Goal: Task Accomplishment & Management: Complete application form

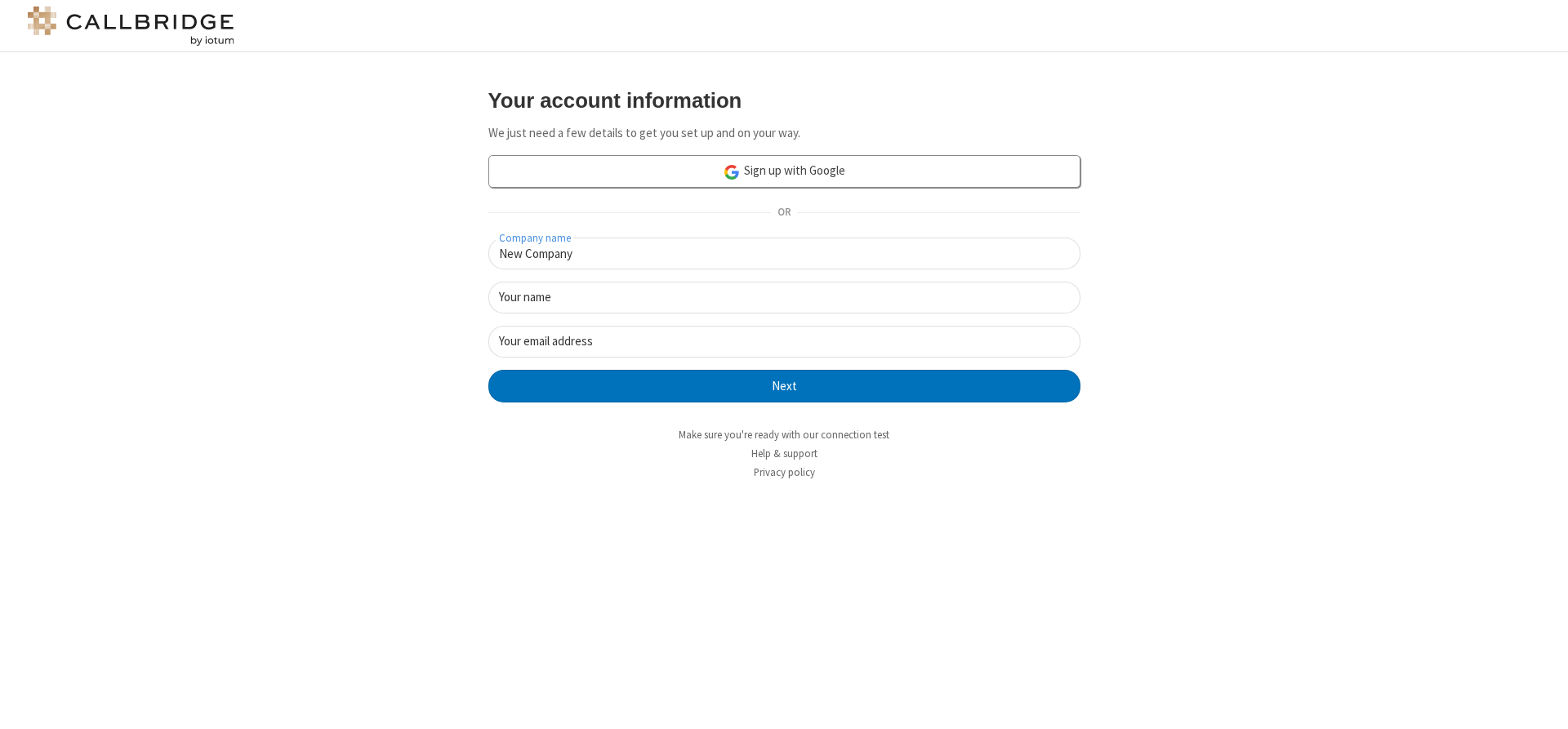
type input "New Company"
type input "New User"
type input "[EMAIL_ADDRESS]"
click button "Next" at bounding box center [784, 385] width 592 height 32
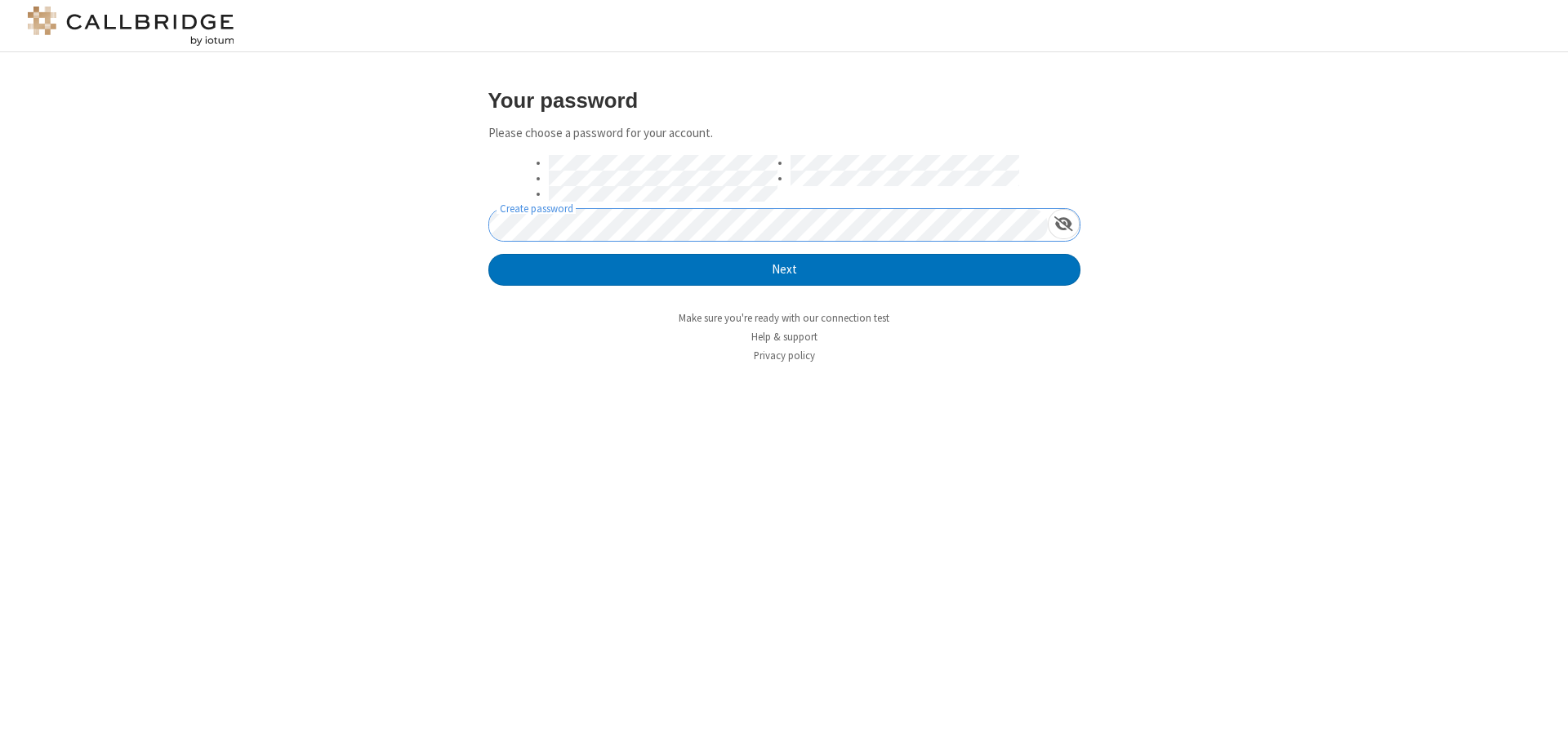
click button "Next" at bounding box center [784, 270] width 592 height 32
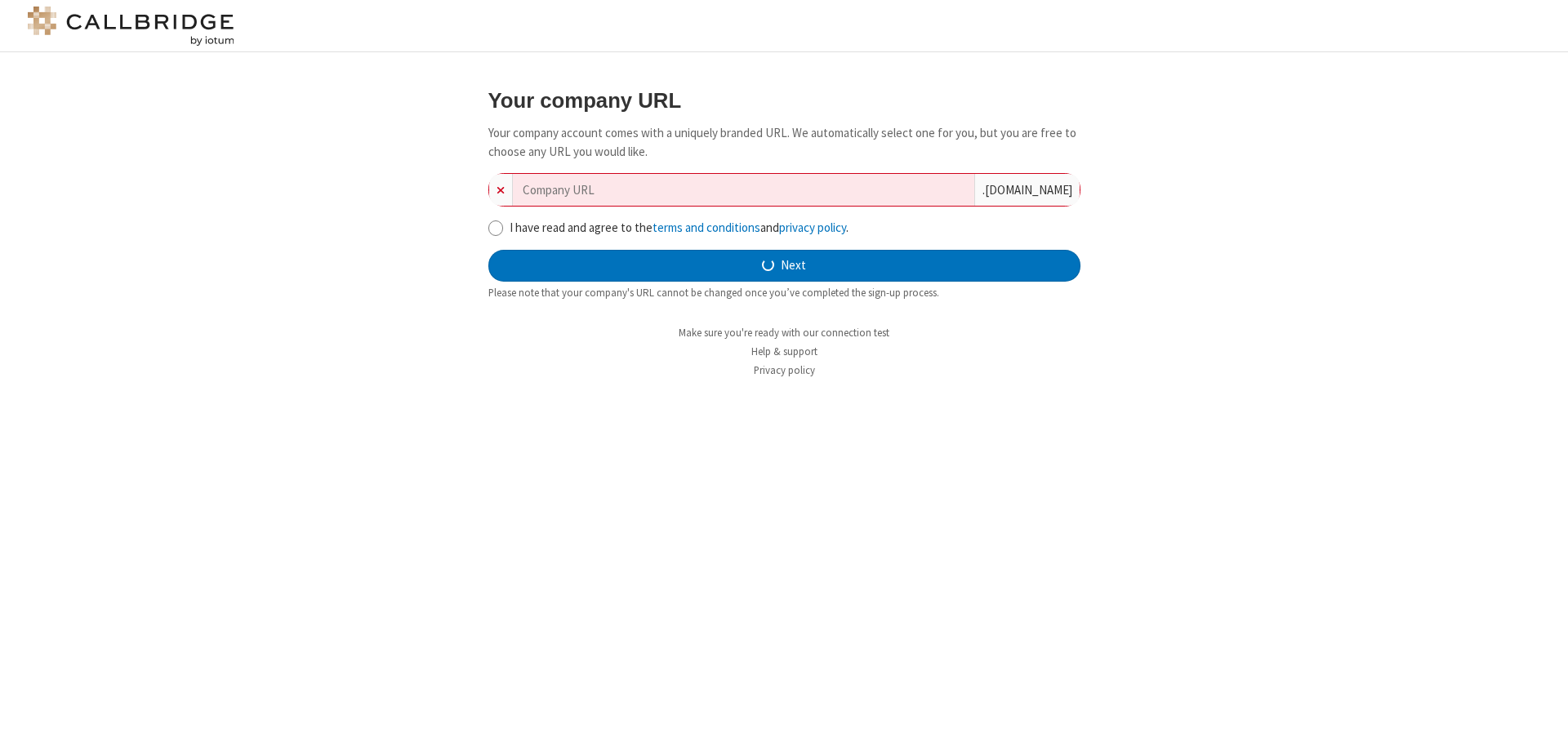
type input "new-company-synergy-6471"
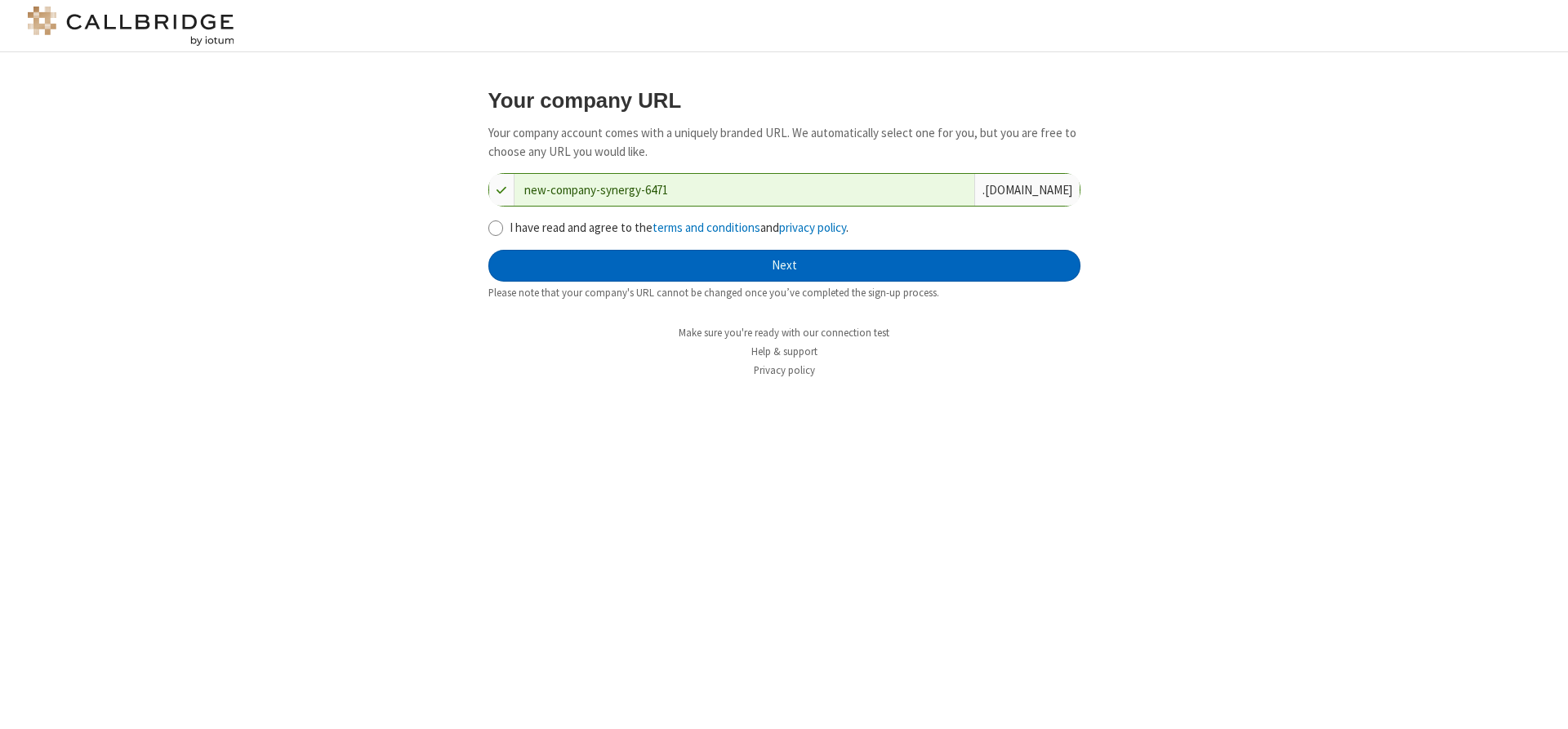
click at [784, 266] on button "Next" at bounding box center [784, 266] width 592 height 32
